Goal: Task Accomplishment & Management: Manage account settings

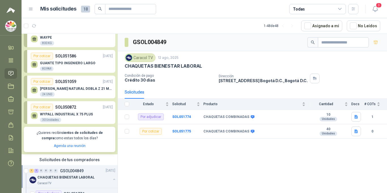
scroll to position [28, 0]
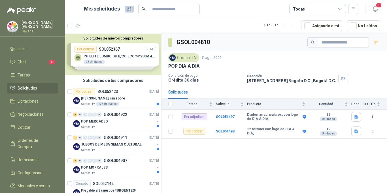
click at [127, 64] on div "Solicitudes de nuevos compradores Por cotizar SOL052367 16/08/25 PH ELITE JUMBO…" at bounding box center [113, 54] width 96 height 41
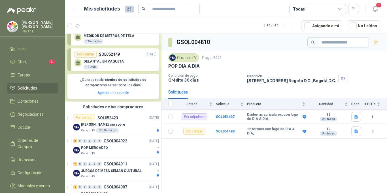
scroll to position [85, 0]
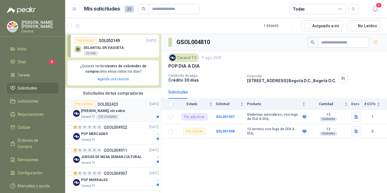
click at [134, 113] on div "Tarjeta Quinquenios, sin sobre" at bounding box center [120, 110] width 78 height 7
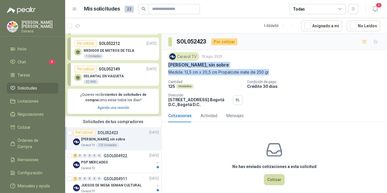
drag, startPoint x: 167, startPoint y: 63, endPoint x: 281, endPoint y: 72, distance: 114.1
click at [281, 72] on div "Caracol TV 19 ago, 2025 Tarjeta Quinquenios, sin sobre Medida: 13,5 cm x 20,5 c…" at bounding box center [275, 79] width 226 height 59
click at [198, 75] on p "Medida: 13,5 cm x 20,5 cm Propalcote mate de 250 gr" at bounding box center [274, 72] width 212 height 6
drag, startPoint x: 184, startPoint y: 72, endPoint x: 278, endPoint y: 72, distance: 94.2
click at [278, 72] on p "Medida: 13,5 cm x 20,5 cm Propalcote mate de 250 gr" at bounding box center [274, 72] width 212 height 6
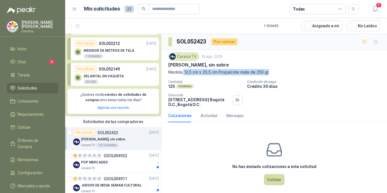
click at [26, 36] on menu "Diana Rodriguez Davana Inicio Chat 3 Tareas Solicitudes Licitaciones Negociacio…" at bounding box center [32, 96] width 65 height 193
